Goal: Communication & Community: Answer question/provide support

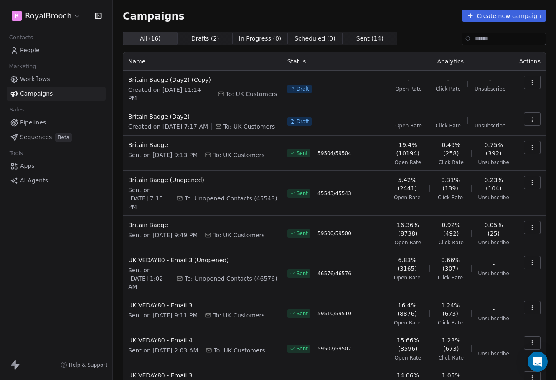
click at [45, 16] on html "R RoyalBrooch Contacts People Marketing Workflows Campaigns Sales Pipelines Seq…" at bounding box center [278, 190] width 556 height 380
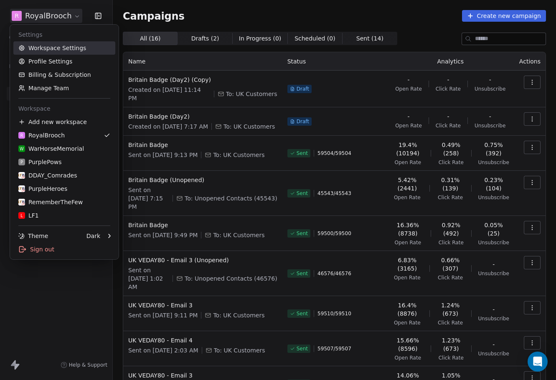
click at [46, 48] on link "Workspace Settings" at bounding box center [64, 47] width 102 height 13
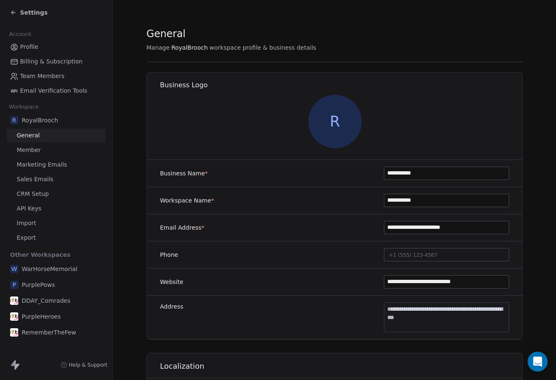
click at [39, 165] on span "Marketing Emails" at bounding box center [42, 164] width 50 height 9
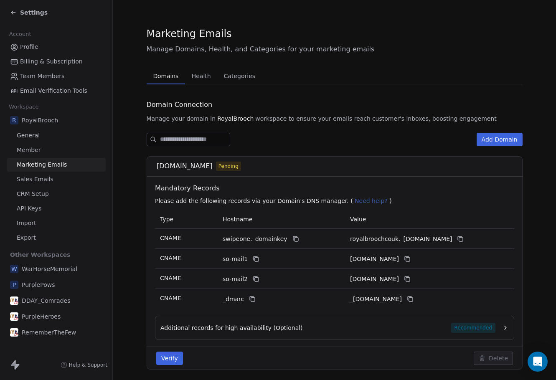
click at [229, 167] on span "Pending" at bounding box center [228, 167] width 20 height 8
click at [38, 267] on span "WarHorseMemorial" at bounding box center [50, 269] width 56 height 8
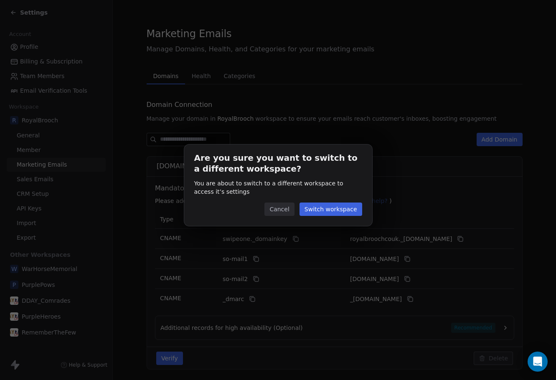
click at [331, 211] on button "Switch workspace" at bounding box center [331, 209] width 63 height 13
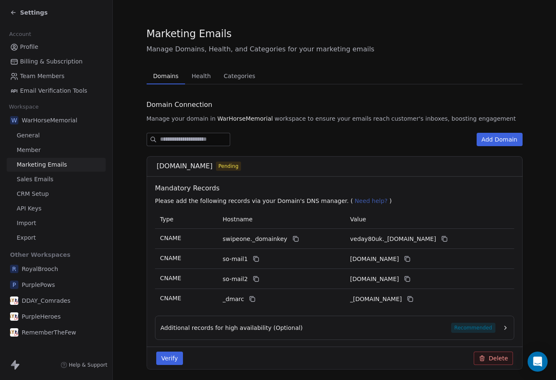
click at [52, 285] on span "PurplePows" at bounding box center [38, 285] width 33 height 8
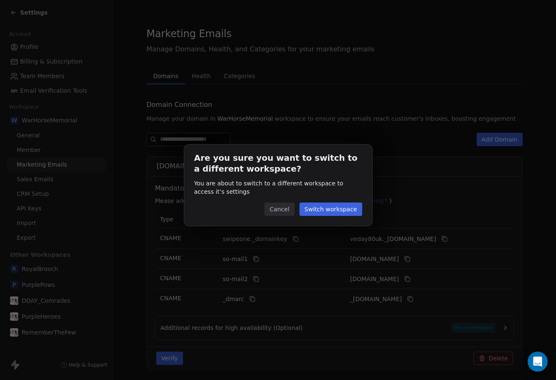
click at [345, 206] on button "Switch workspace" at bounding box center [331, 209] width 63 height 13
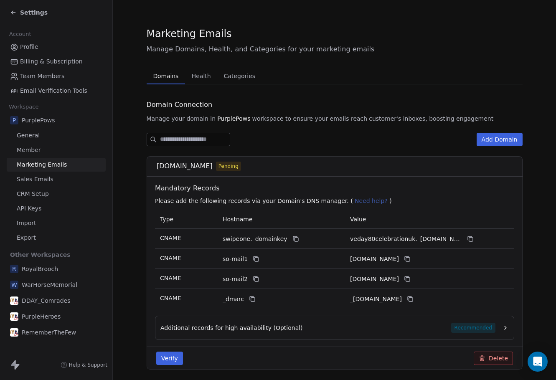
click at [41, 270] on span "RoyalBrooch" at bounding box center [40, 269] width 36 height 8
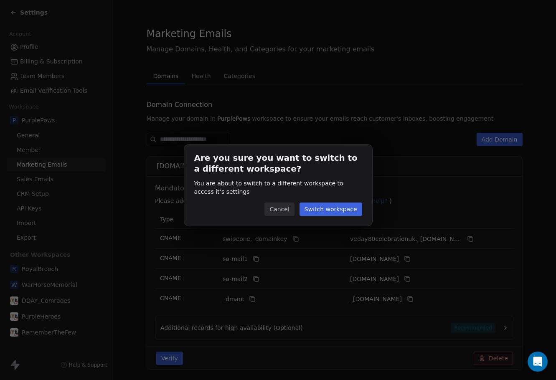
click at [349, 206] on button "Switch workspace" at bounding box center [331, 209] width 63 height 13
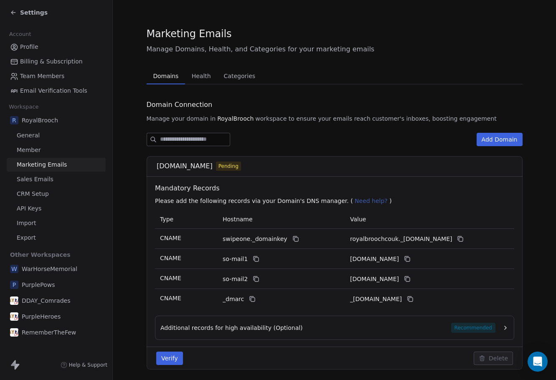
click at [33, 302] on span "DDAY_Comrades" at bounding box center [46, 301] width 48 height 8
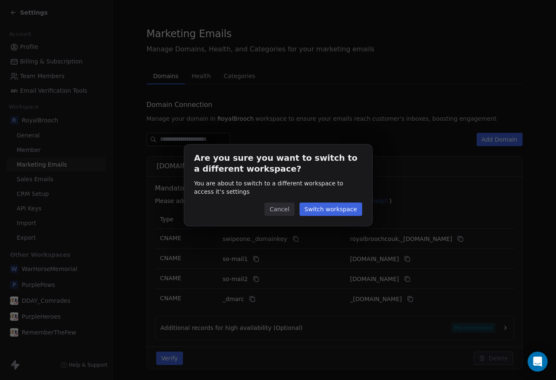
click at [337, 211] on button "Switch workspace" at bounding box center [331, 209] width 63 height 13
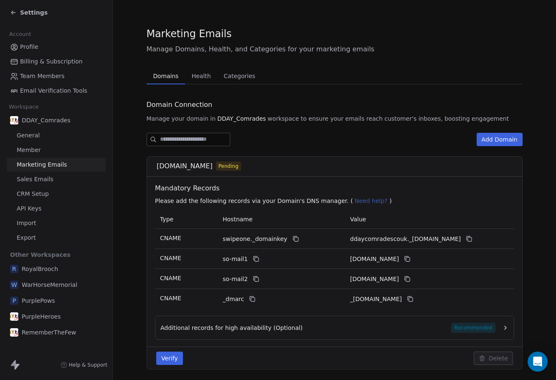
click at [35, 313] on span "PurpleHeroes" at bounding box center [41, 317] width 39 height 8
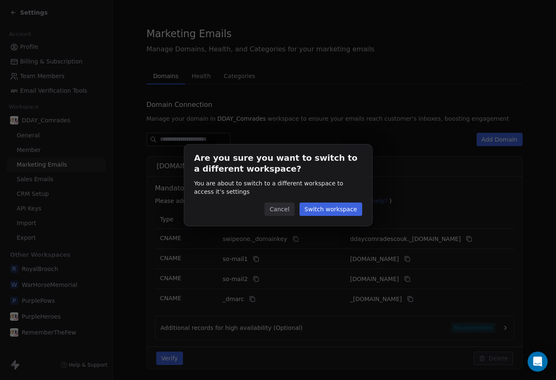
click at [330, 209] on button "Switch workspace" at bounding box center [331, 209] width 63 height 13
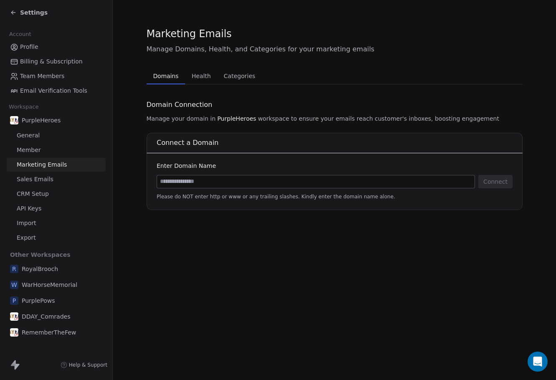
click at [44, 330] on span "RememberTheFew" at bounding box center [49, 332] width 54 height 8
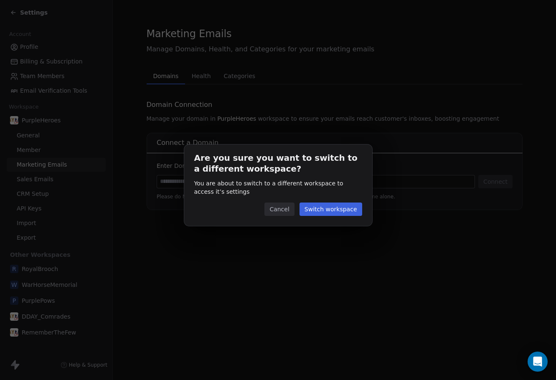
click at [328, 206] on button "Switch workspace" at bounding box center [331, 209] width 63 height 13
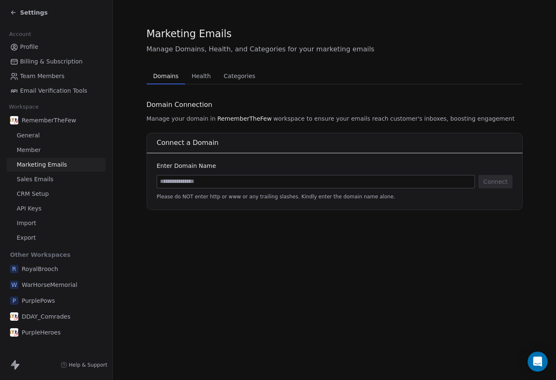
click at [239, 264] on div "Marketing Emails Manage Domains, Health, and Categories for your marketing emai…" at bounding box center [334, 190] width 443 height 380
click at [536, 353] on div "Open Intercom Messenger" at bounding box center [538, 362] width 22 height 22
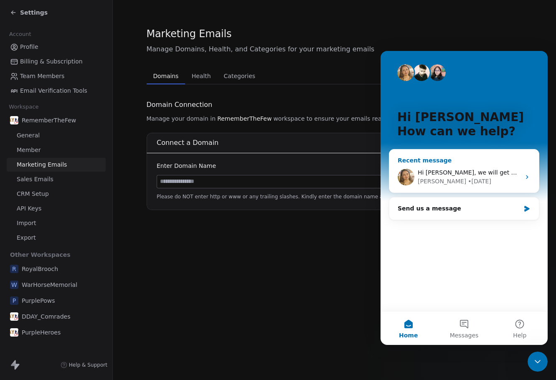
click at [465, 177] on div "[PERSON_NAME] • [DATE]" at bounding box center [469, 181] width 103 height 9
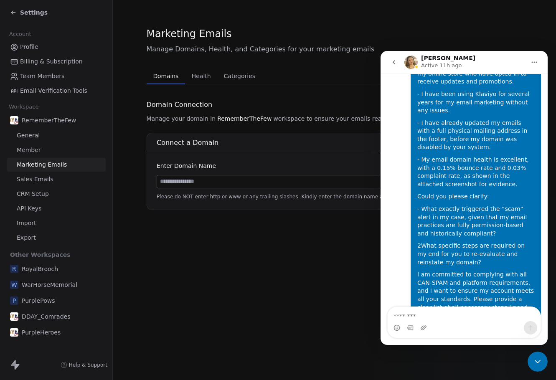
scroll to position [1075, 0]
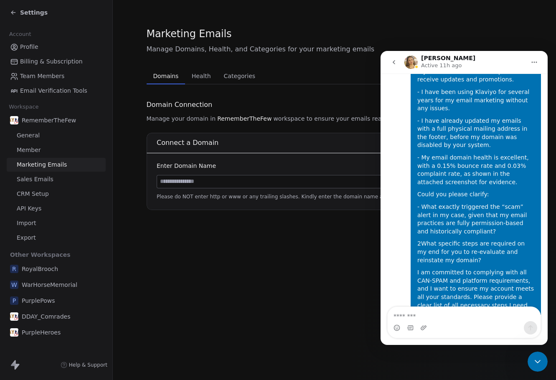
click at [442, 315] on textarea "Message…" at bounding box center [464, 314] width 153 height 14
click at [432, 59] on h1 "[PERSON_NAME]" at bounding box center [448, 58] width 54 height 6
copy h1 "[PERSON_NAME]"
click at [456, 313] on textarea "Message…" at bounding box center [464, 314] width 153 height 14
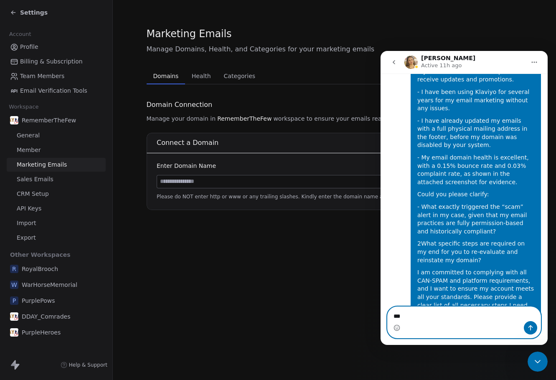
paste textarea "*********"
click at [431, 315] on textarea "**********" at bounding box center [464, 314] width 153 height 14
drag, startPoint x: 466, startPoint y: 316, endPoint x: 481, endPoint y: 313, distance: 15.8
click at [481, 313] on textarea "**********" at bounding box center [464, 314] width 153 height 14
drag, startPoint x: 464, startPoint y: 316, endPoint x: 487, endPoint y: 311, distance: 23.8
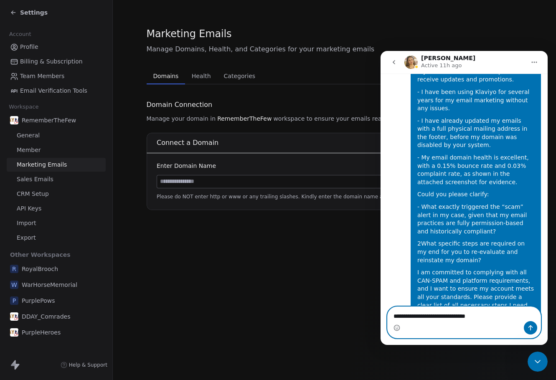
click at [487, 311] on textarea "**********" at bounding box center [464, 314] width 153 height 14
type textarea "**********"
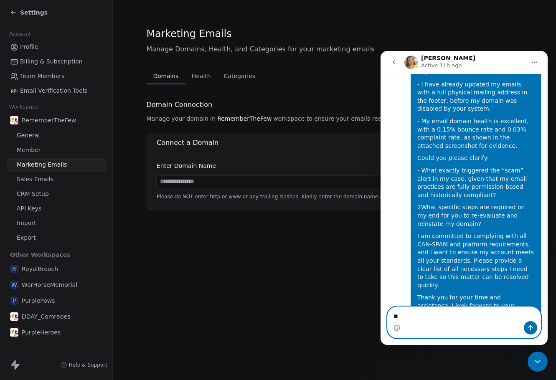
type textarea "*"
click at [534, 31] on section "Marketing Emails Manage Domains, Health, and Categories for your marketing emai…" at bounding box center [334, 118] width 443 height 237
click at [396, 62] on icon "go back" at bounding box center [394, 62] width 7 height 7
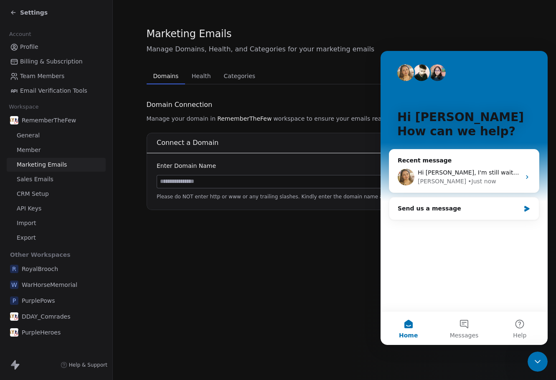
scroll to position [0, 0]
click at [350, 238] on div "Marketing Emails Manage Domains, Health, and Categories for your marketing emai…" at bounding box center [334, 190] width 443 height 380
click at [468, 182] on div "• Just now" at bounding box center [482, 181] width 28 height 9
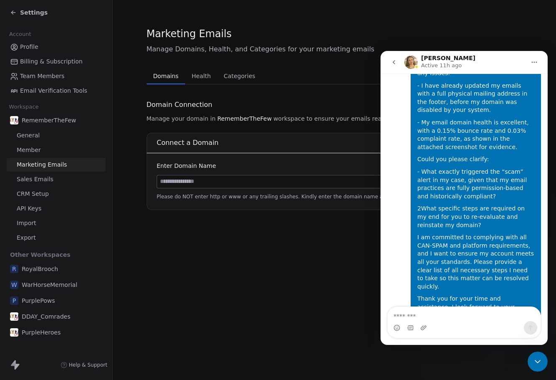
scroll to position [1112, 0]
click at [442, 315] on textarea "Message…" at bounding box center [464, 314] width 153 height 14
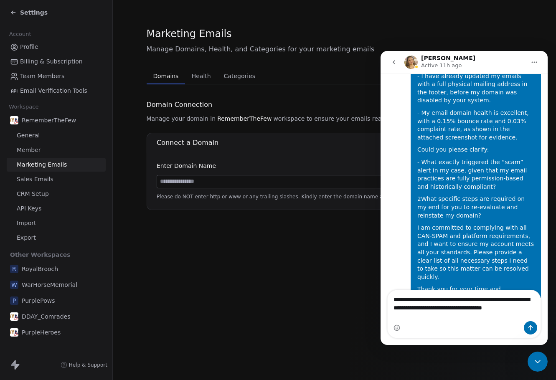
scroll to position [1128, 0]
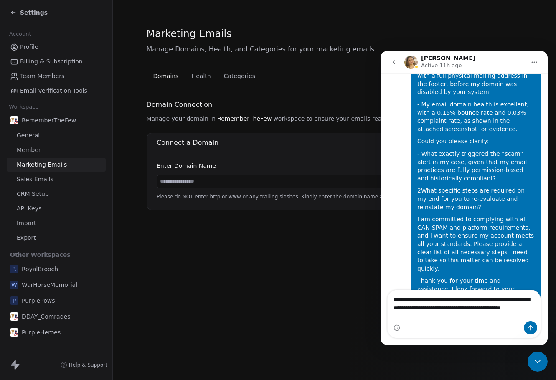
click at [471, 297] on textarea "**********" at bounding box center [464, 305] width 153 height 31
click at [445, 320] on textarea "**********" at bounding box center [464, 305] width 153 height 31
type textarea "**********"
click at [529, 327] on icon "Send a message…" at bounding box center [530, 328] width 7 height 7
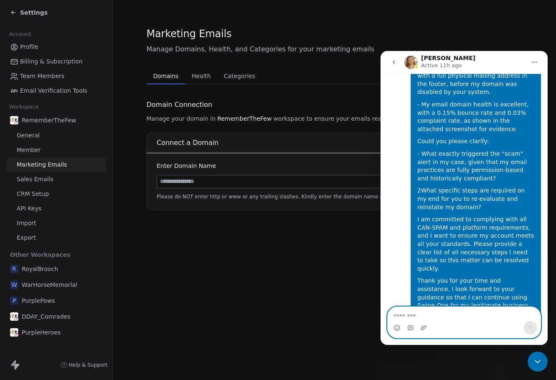
scroll to position [1147, 0]
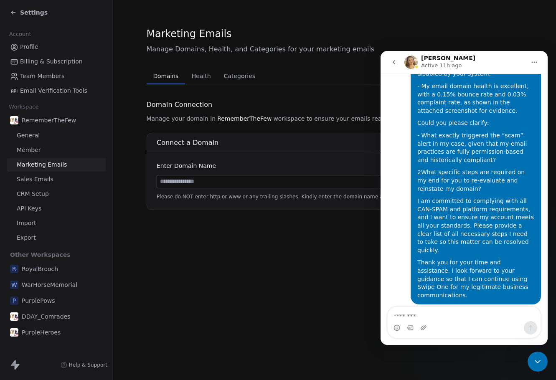
click at [539, 355] on div "Close Intercom Messenger" at bounding box center [538, 362] width 20 height 20
